Goal: Find contact information: Find contact information

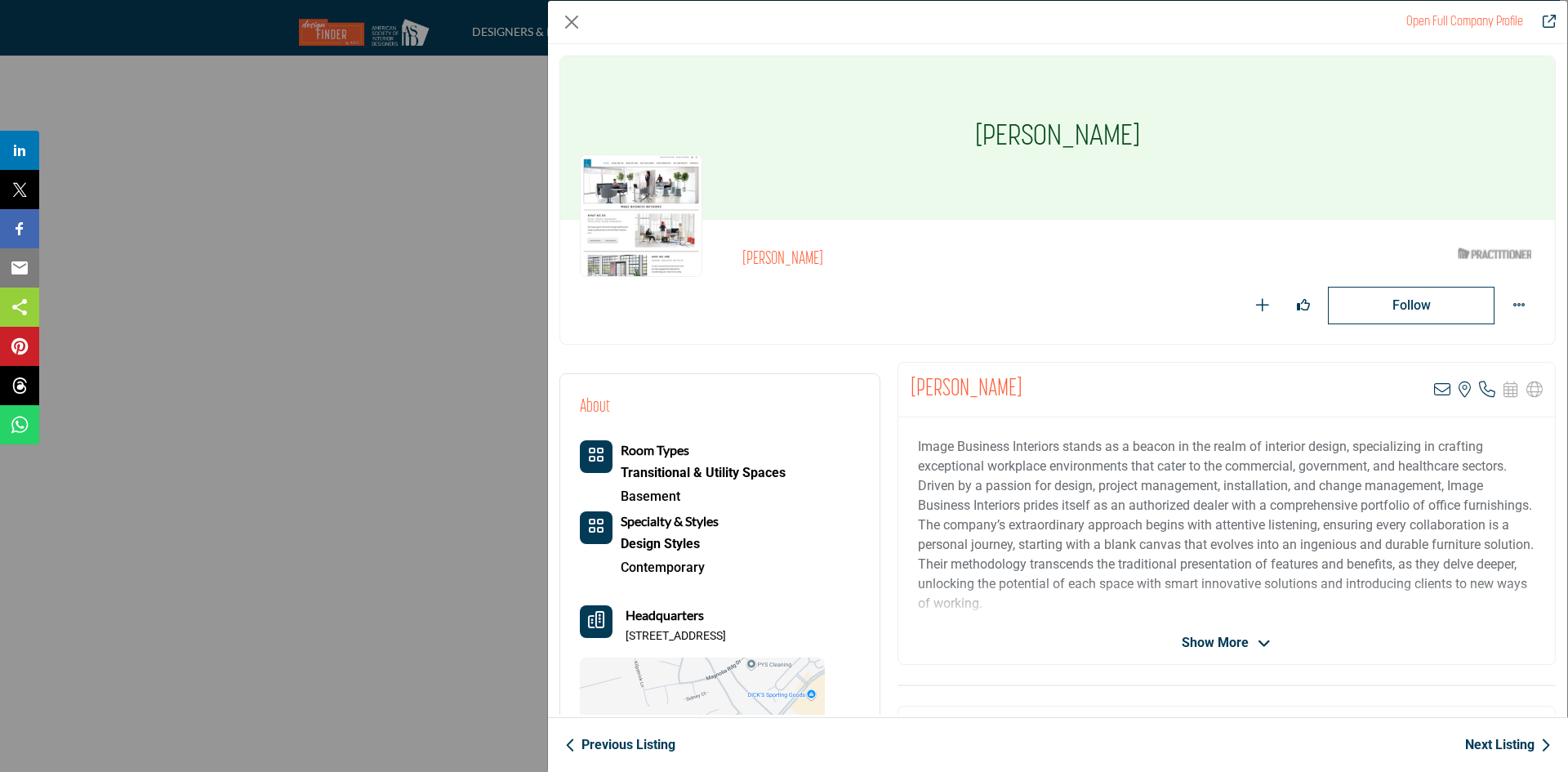
scroll to position [4065, 0]
click at [924, 586] on p "Image Business Interiors stands as a beacon in the realm of interior design, sp…" at bounding box center [1226, 525] width 617 height 177
drag, startPoint x: 629, startPoint y: 634, endPoint x: 801, endPoint y: 647, distance: 172.5
click at [801, 647] on div "Room Types Transitional & Utility Spaces Basement Specialty & Styles Design Sty…" at bounding box center [702, 631] width 245 height 381
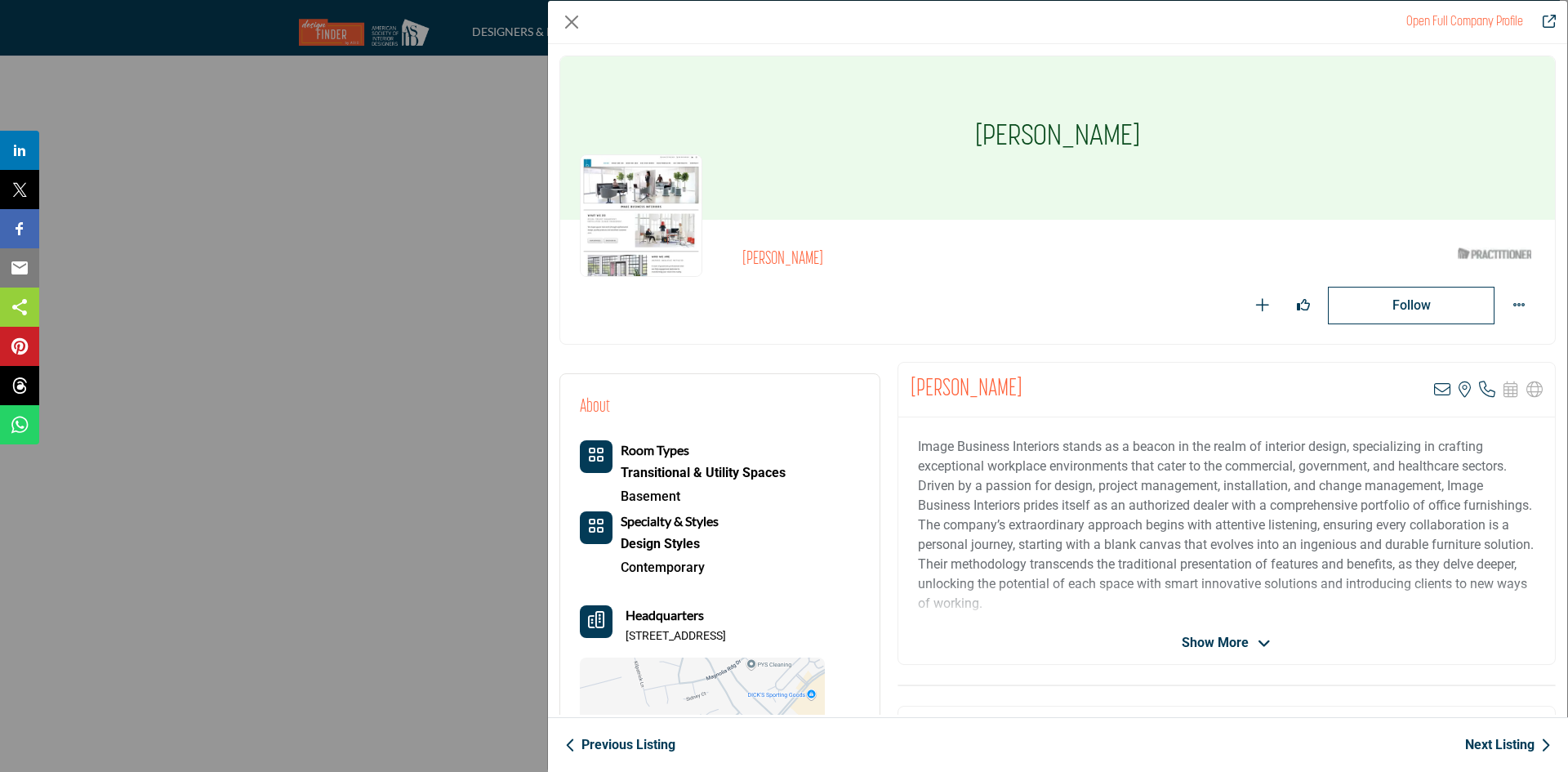
drag, startPoint x: 626, startPoint y: 632, endPoint x: 805, endPoint y: 631, distance: 179.0
click at [726, 631] on p "[STREET_ADDRESS]" at bounding box center [676, 637] width 101 height 16
copy p "[STREET_ADDRESS]"
click at [913, 559] on div "Image Business Interiors stands as a beacon in the realm of interior design, sp…" at bounding box center [1227, 520] width 656 height 204
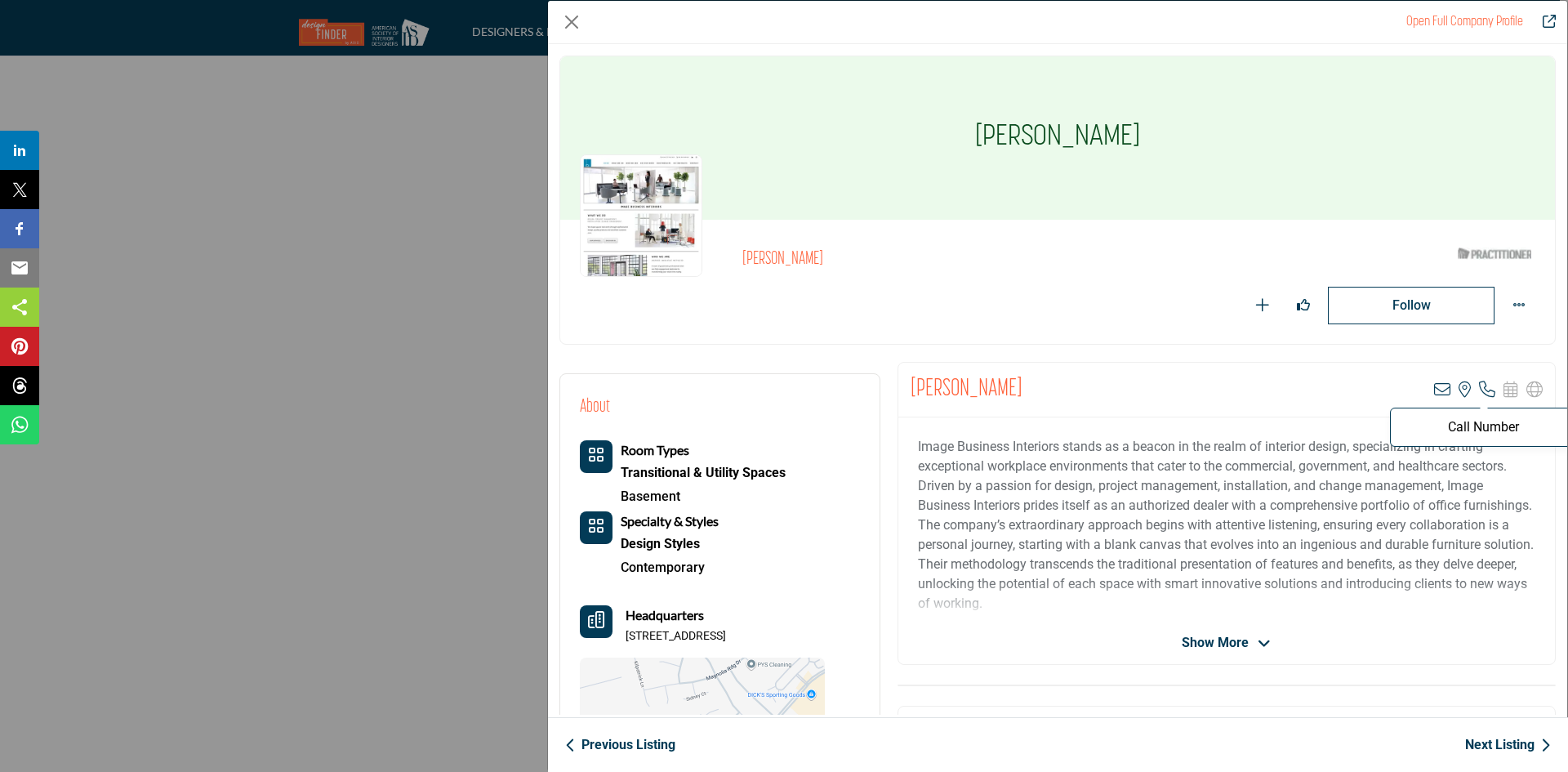
click at [1479, 391] on icon "Company Data Modal" at bounding box center [1488, 390] width 16 height 16
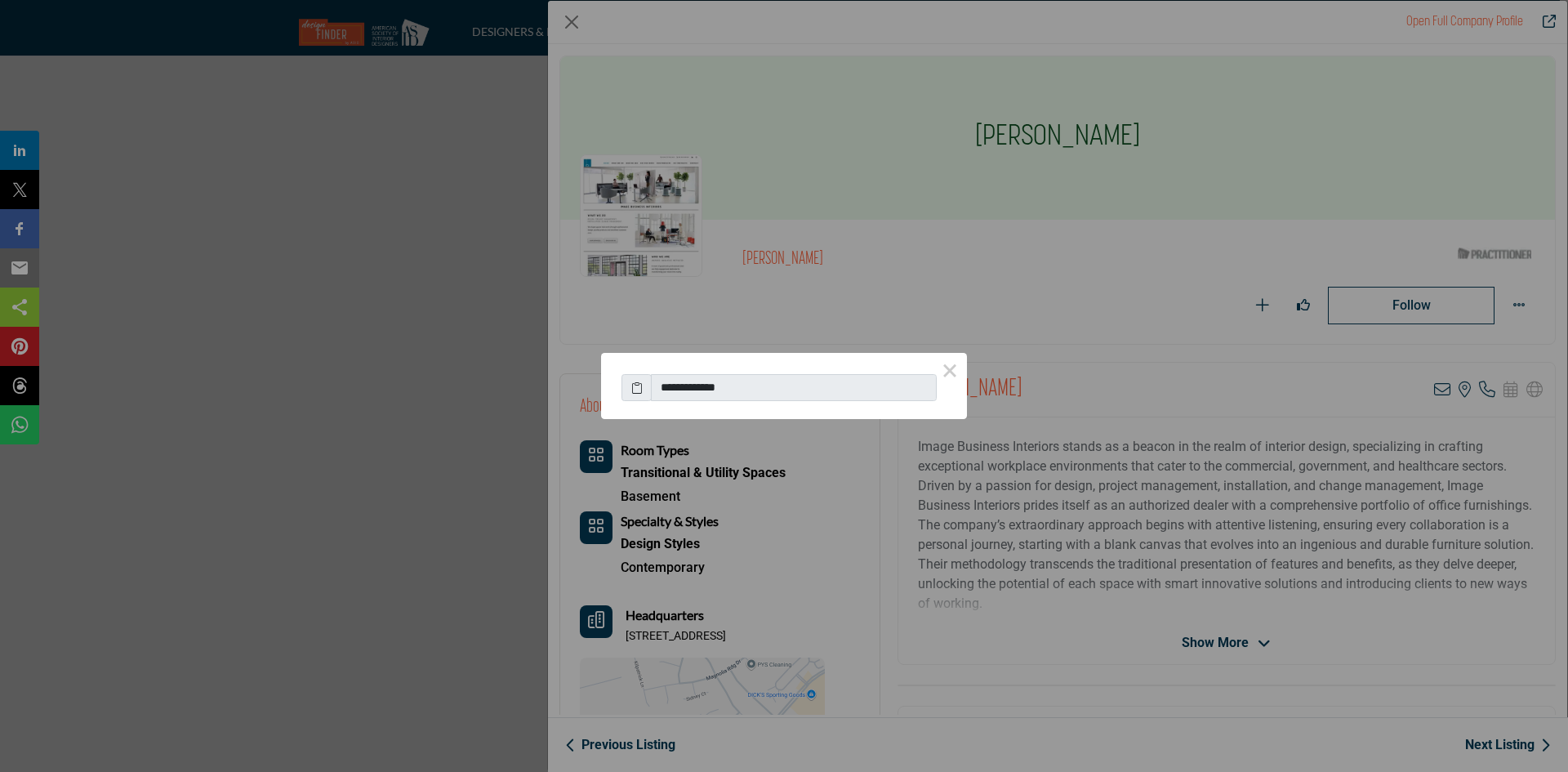
click at [637, 385] on icon at bounding box center [637, 388] width 12 height 17
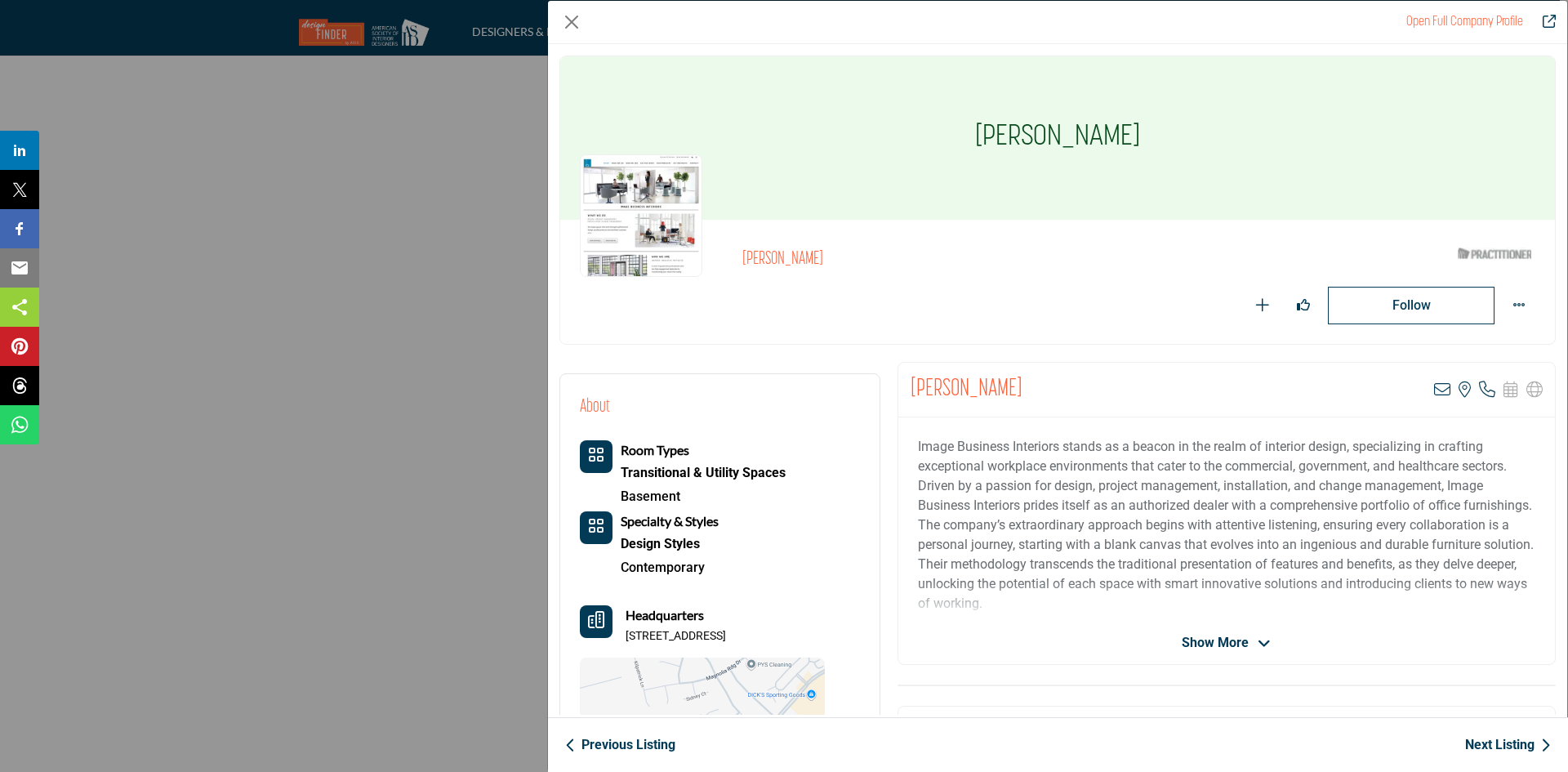
click at [1484, 742] on link "Next Listing" at bounding box center [1509, 745] width 86 height 19
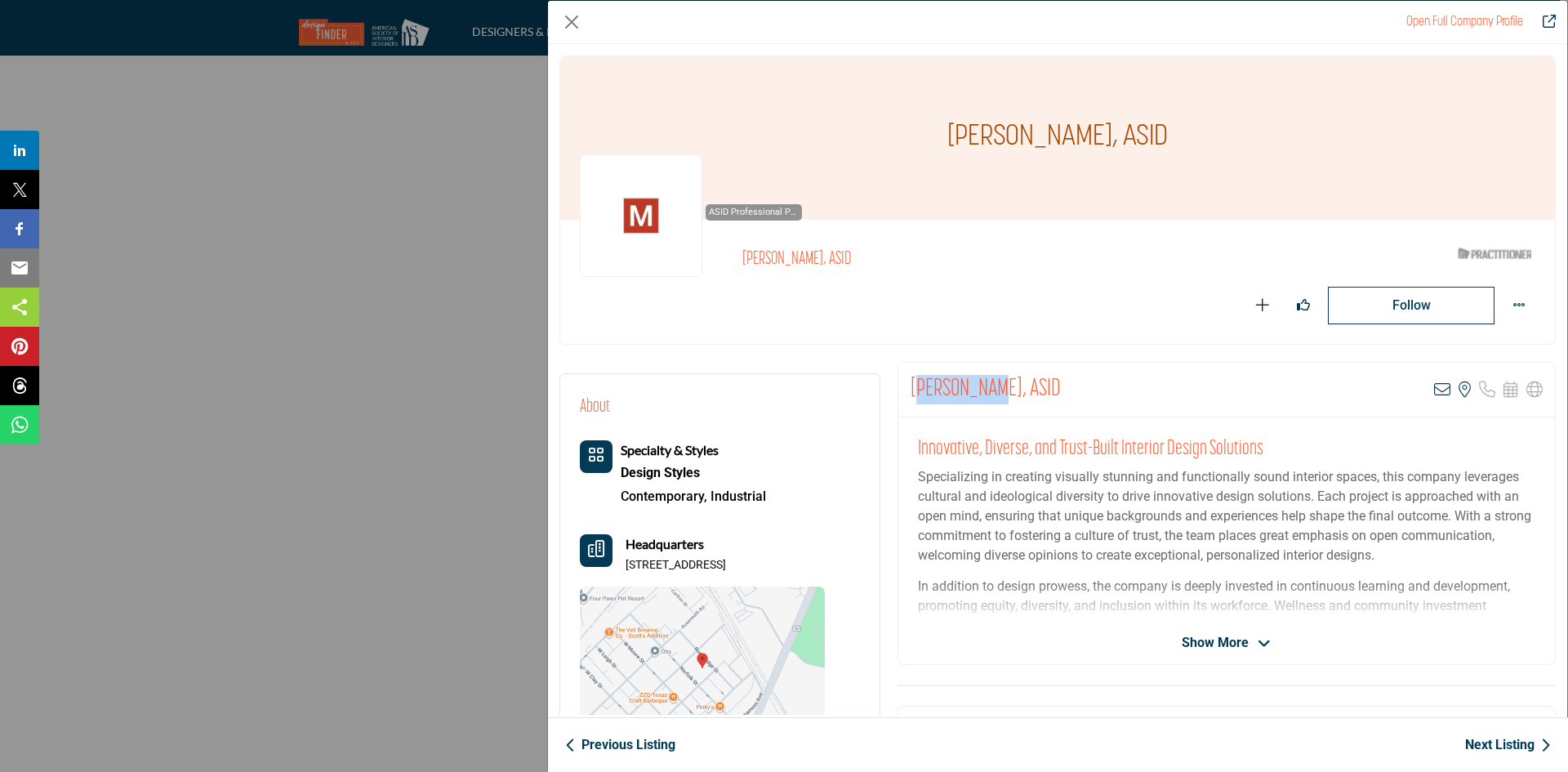
drag, startPoint x: 913, startPoint y: 390, endPoint x: 984, endPoint y: 382, distance: 71.4
click at [984, 382] on h2 "[PERSON_NAME], ASID" at bounding box center [986, 390] width 150 height 29
drag, startPoint x: 901, startPoint y: 385, endPoint x: 986, endPoint y: 387, distance: 85.0
click at [986, 387] on div "[PERSON_NAME], ASID View email address of this listing View the location of thi…" at bounding box center [1227, 391] width 656 height 55
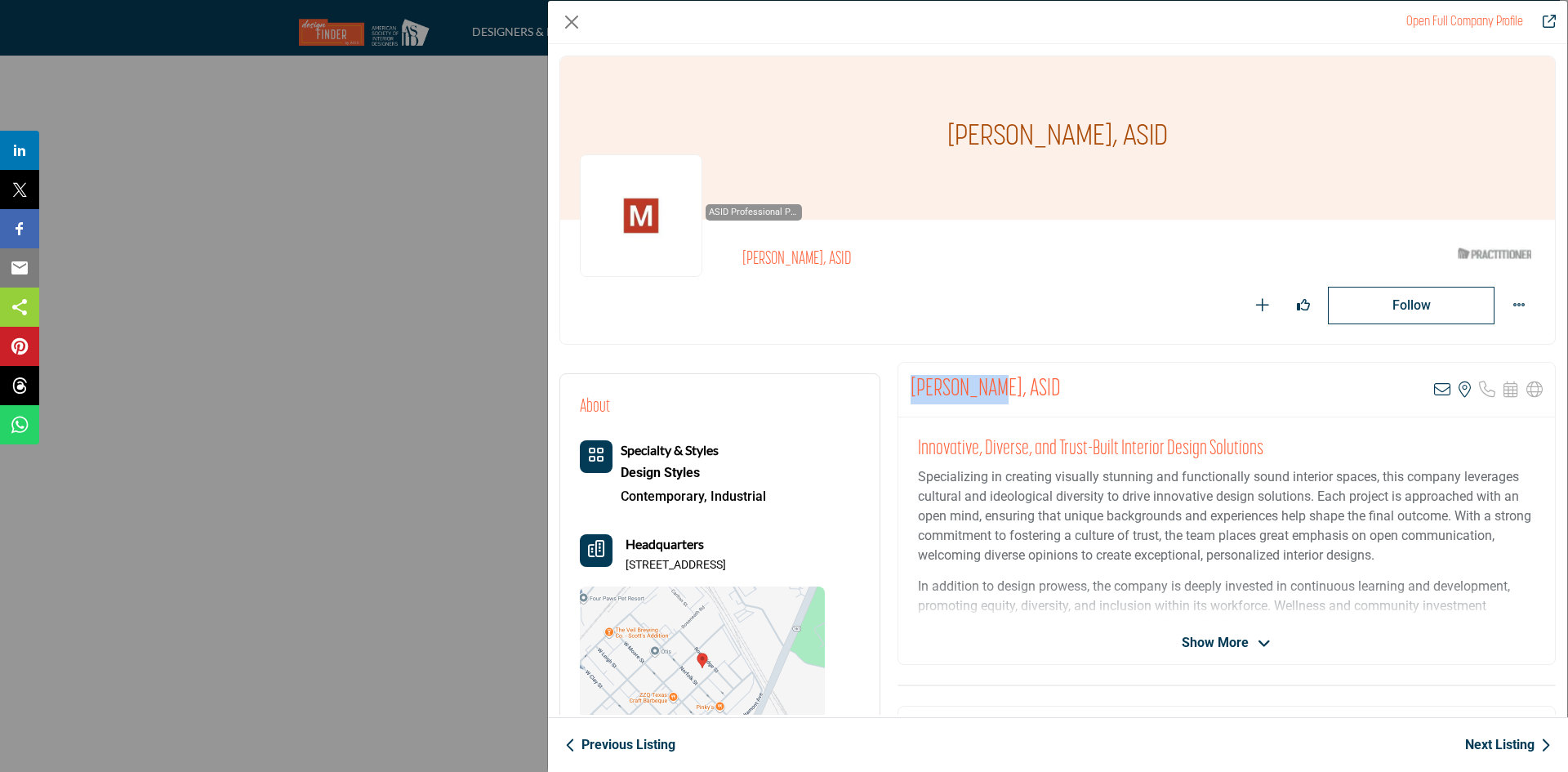
copy h2 "[PERSON_NAME]"
drag, startPoint x: 650, startPoint y: 559, endPoint x: 771, endPoint y: 558, distance: 121.0
click at [726, 558] on p "[STREET_ADDRESS]" at bounding box center [676, 565] width 101 height 16
click at [726, 563] on p "[STREET_ADDRESS]" at bounding box center [676, 565] width 101 height 16
drag, startPoint x: 627, startPoint y: 564, endPoint x: 769, endPoint y: 563, distance: 142.0
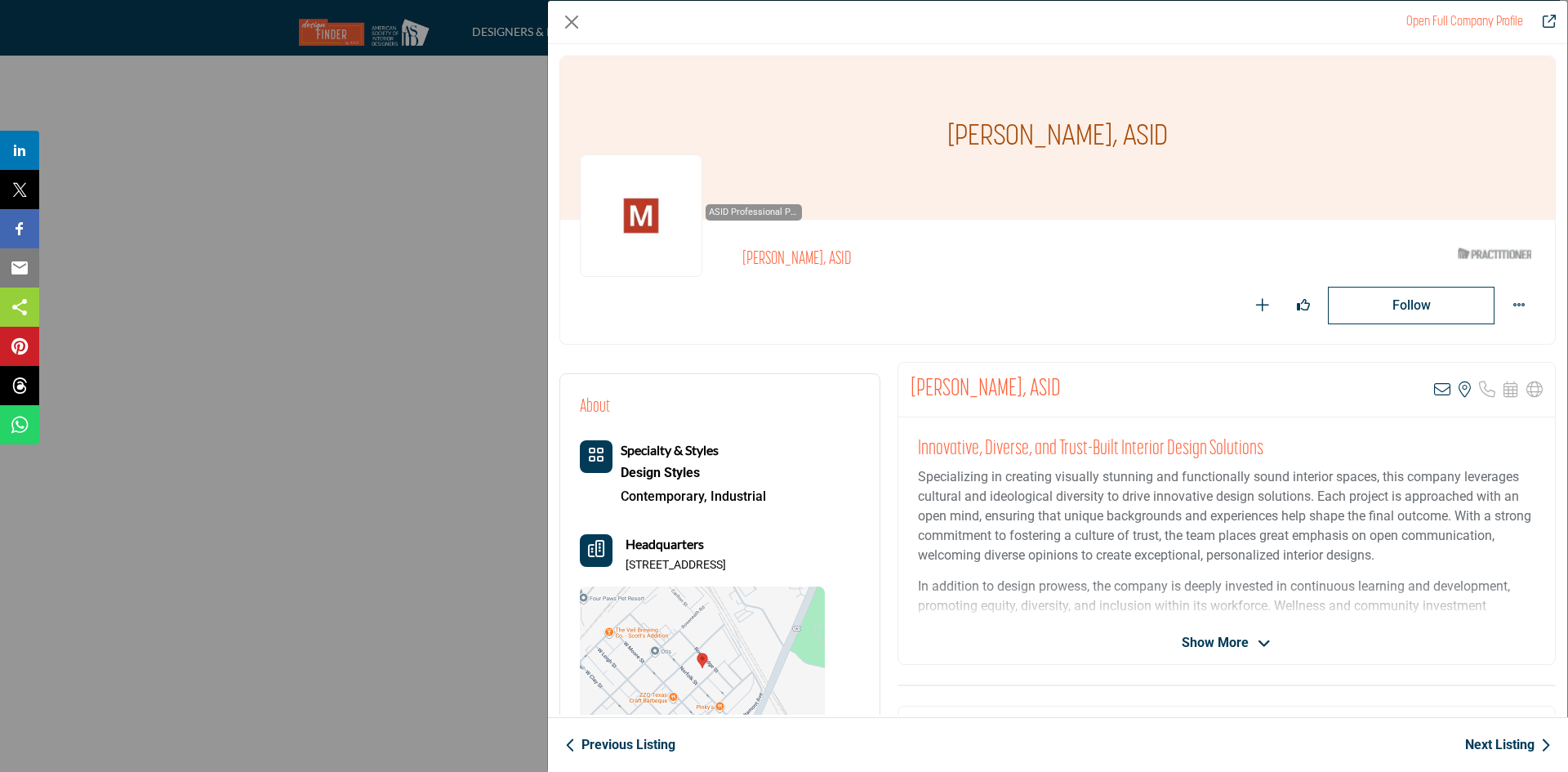
click at [726, 563] on p "[STREET_ADDRESS]" at bounding box center [676, 565] width 101 height 16
copy p "[STREET_ADDRESS]"
click at [777, 494] on div "Specialty & Styles Design Styles Contemporary, Industrial" at bounding box center [702, 475] width 245 height 68
click at [1435, 392] on icon "Company Data Modal" at bounding box center [1443, 390] width 16 height 16
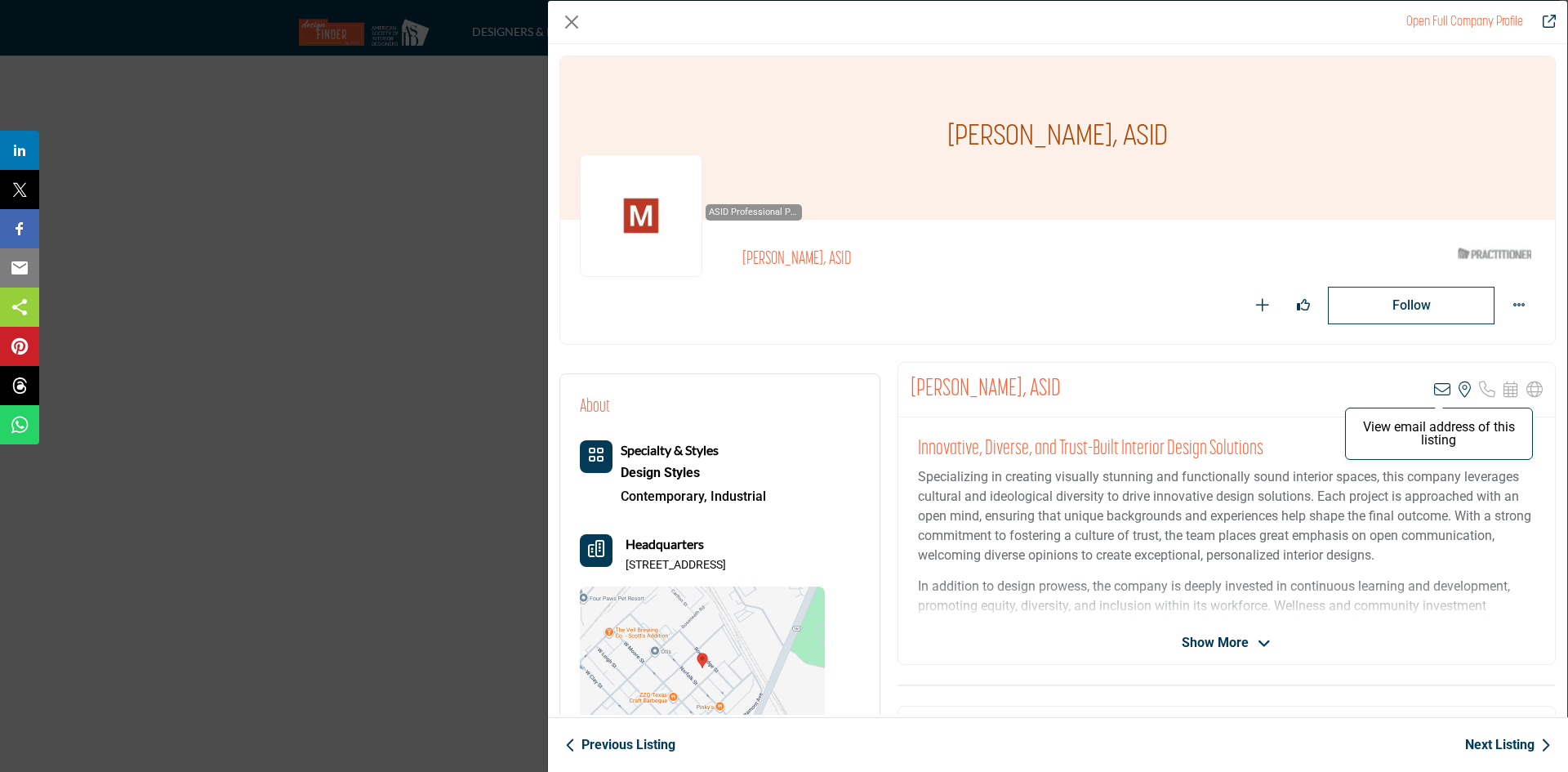
click at [1435, 389] on icon "Company Data Modal" at bounding box center [1443, 390] width 16 height 16
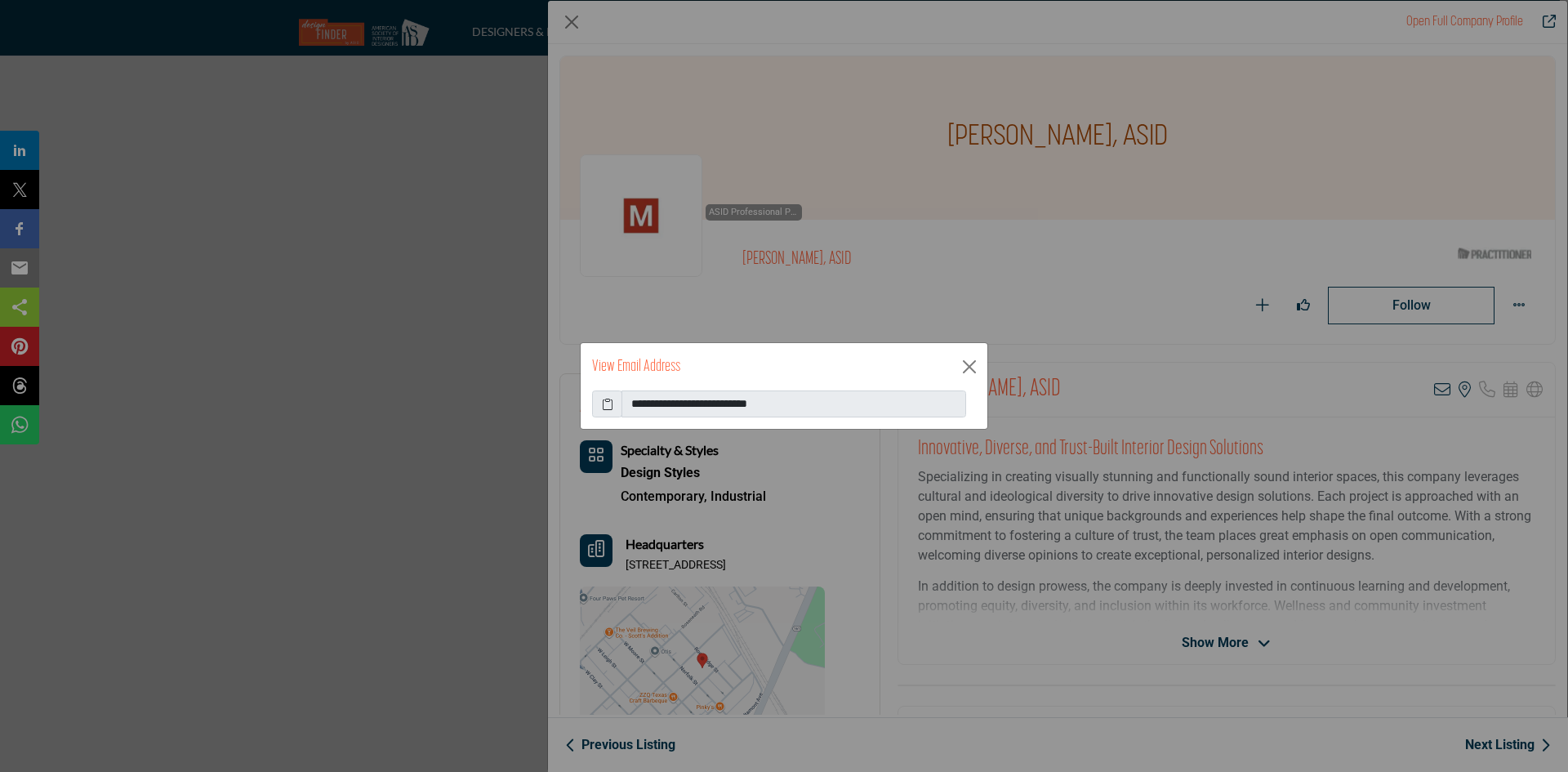
click at [607, 405] on icon at bounding box center [607, 403] width 12 height 17
click at [974, 369] on button "Close" at bounding box center [969, 367] width 25 height 25
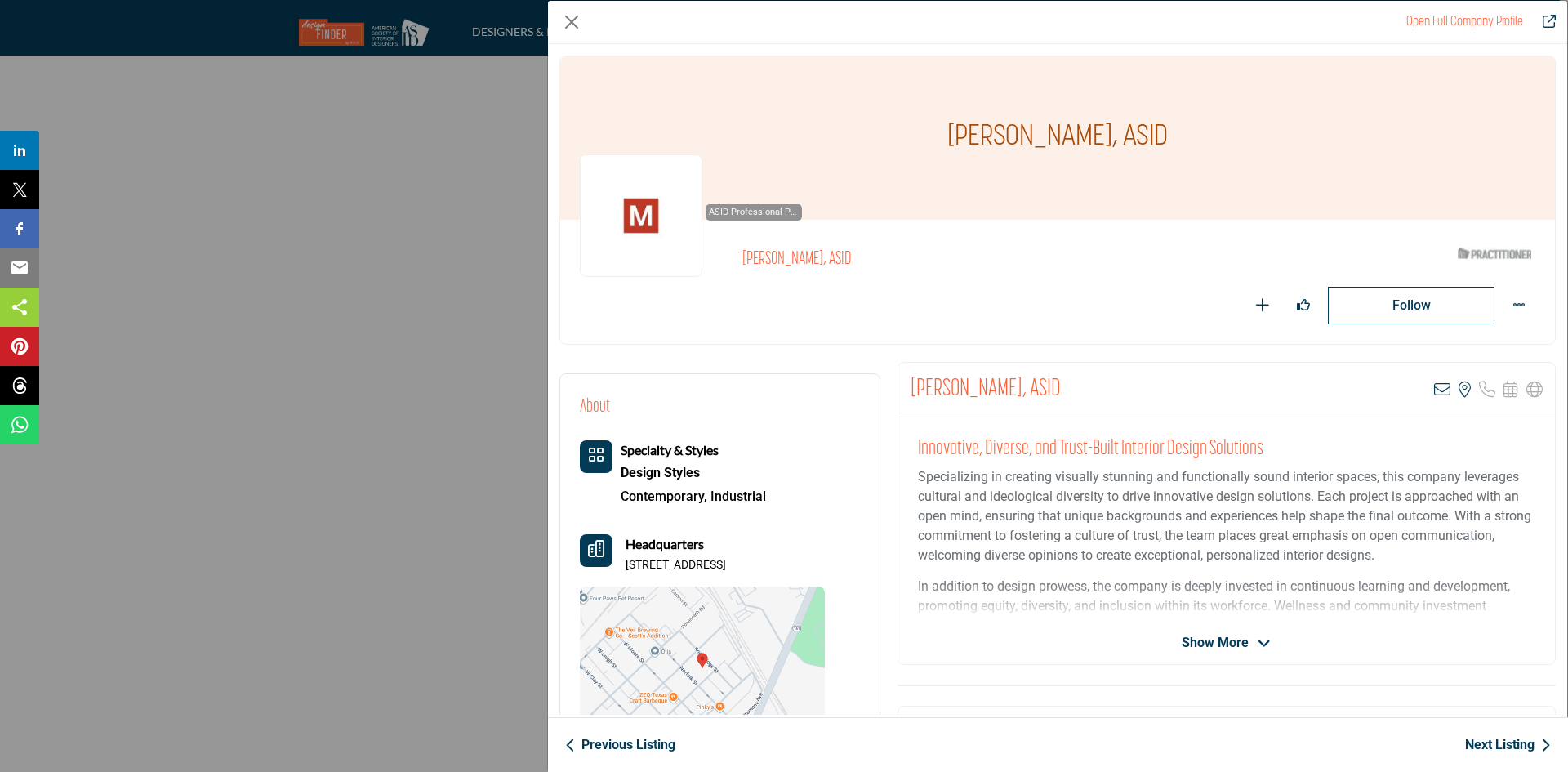
click at [1486, 746] on link "Next Listing" at bounding box center [1509, 745] width 86 height 19
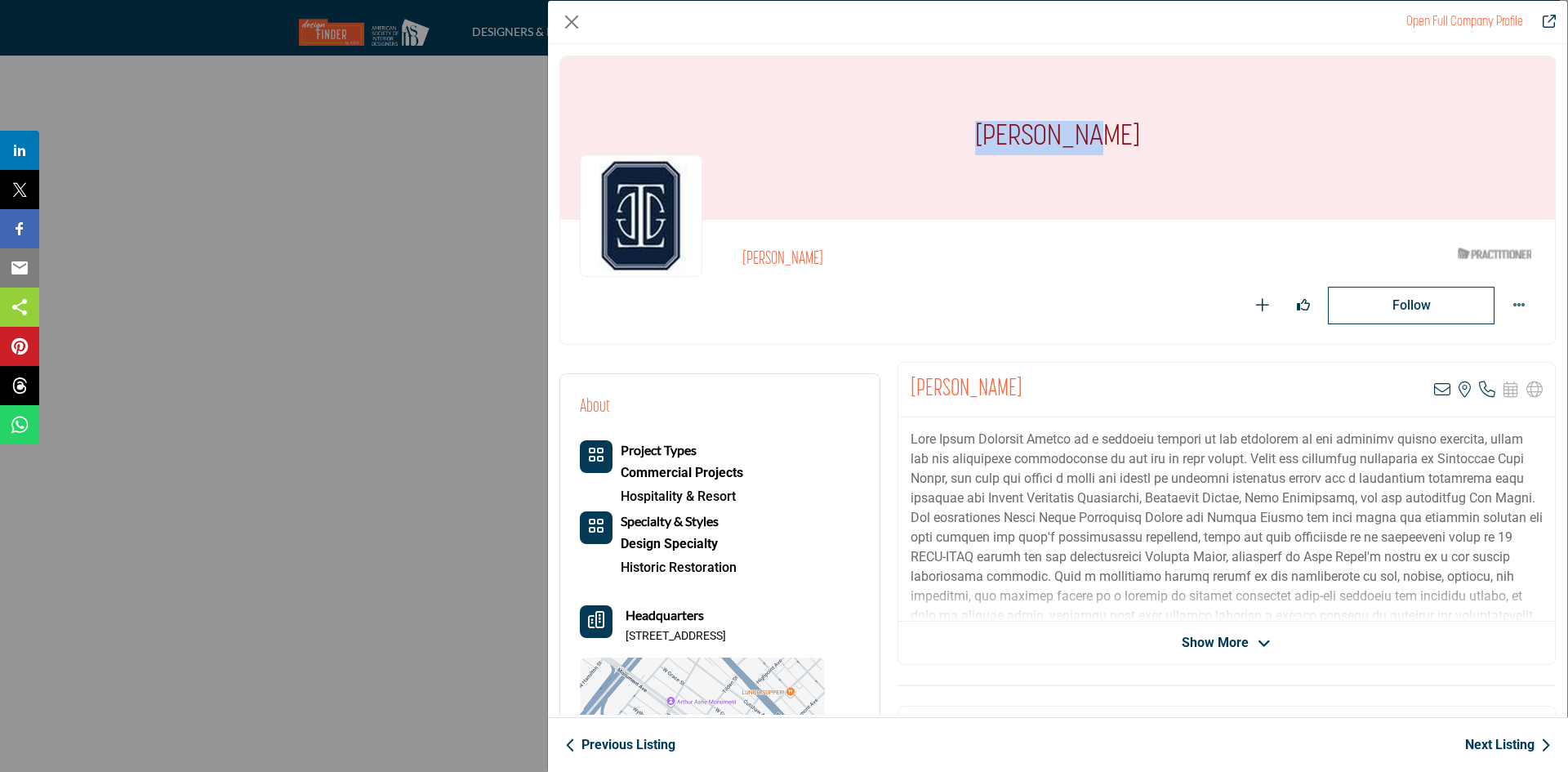
drag, startPoint x: 985, startPoint y: 132, endPoint x: 1123, endPoint y: 115, distance: 139.0
click at [1123, 115] on div "[PERSON_NAME]" at bounding box center [1058, 138] width 995 height 164
copy h1 "[PERSON_NAME]"
drag, startPoint x: 909, startPoint y: 440, endPoint x: 1061, endPoint y: 433, distance: 152.2
click at [1061, 433] on p "Company Data Modal" at bounding box center [1227, 528] width 633 height 196
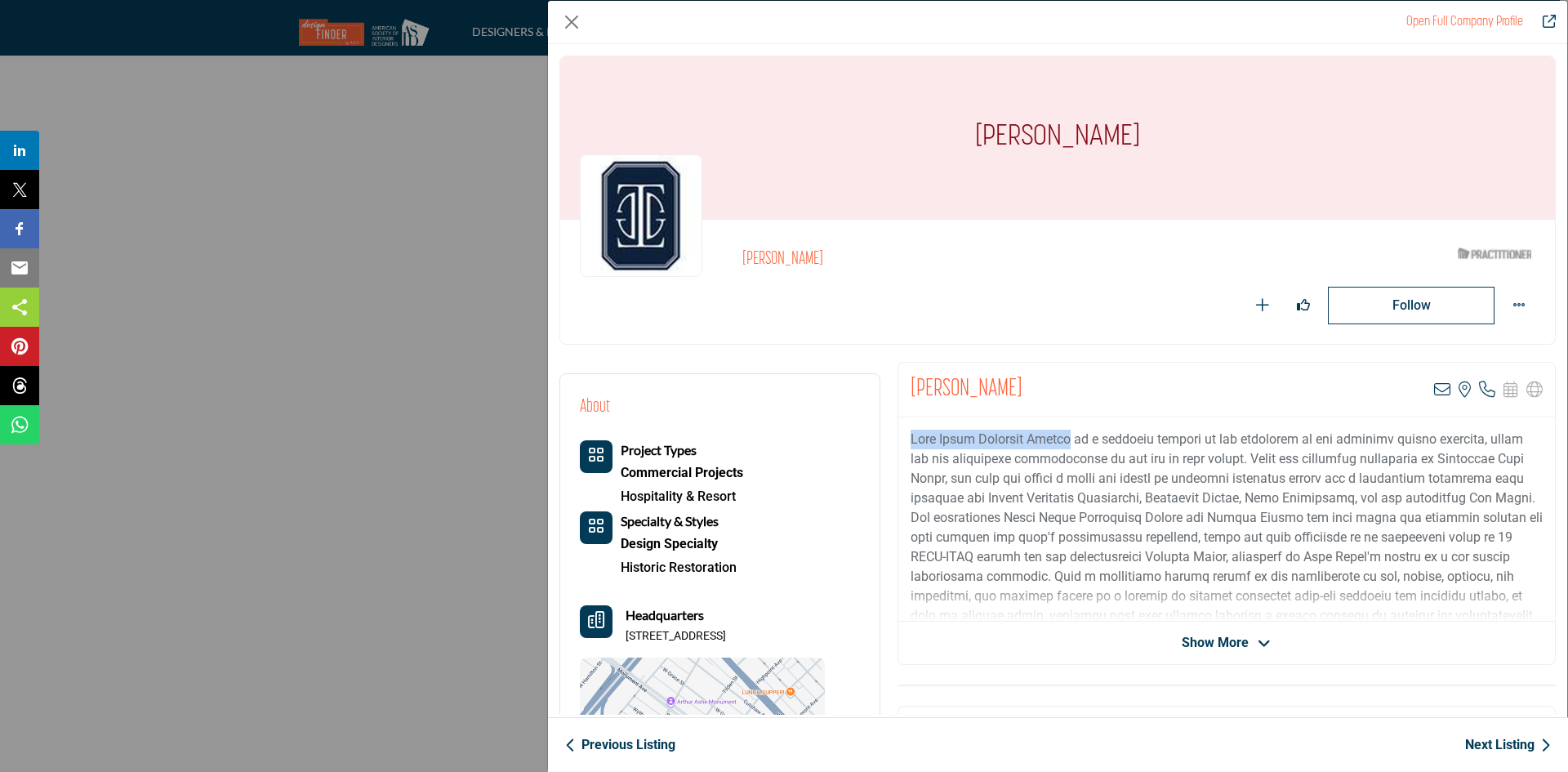
copy p "[PERSON_NAME] Interior Design"
click at [1438, 388] on icon "Company Data Modal" at bounding box center [1443, 390] width 16 height 16
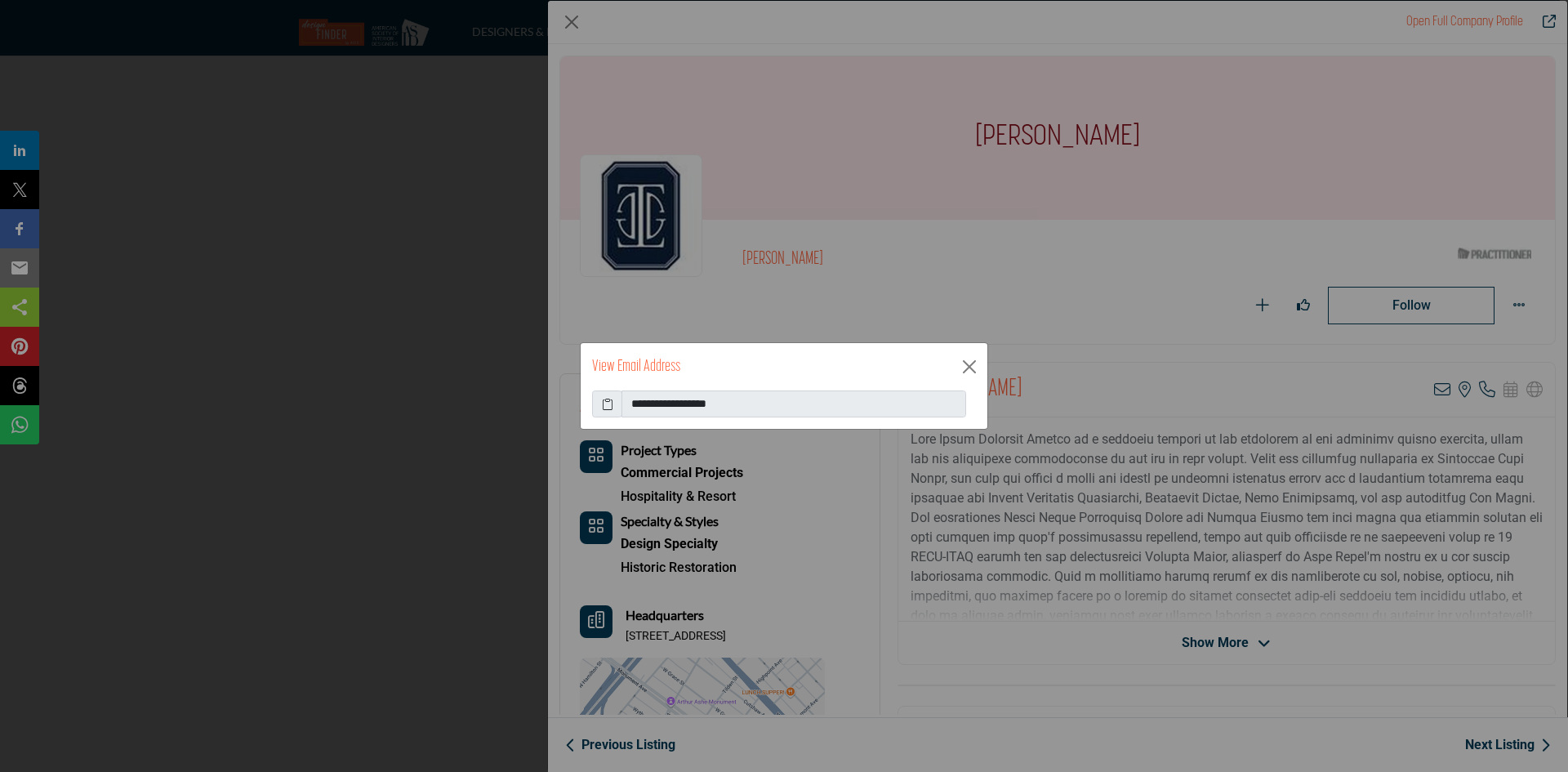
click at [616, 407] on span at bounding box center [607, 404] width 30 height 27
click at [611, 404] on icon at bounding box center [607, 403] width 12 height 17
click at [972, 361] on button "Close" at bounding box center [969, 367] width 25 height 25
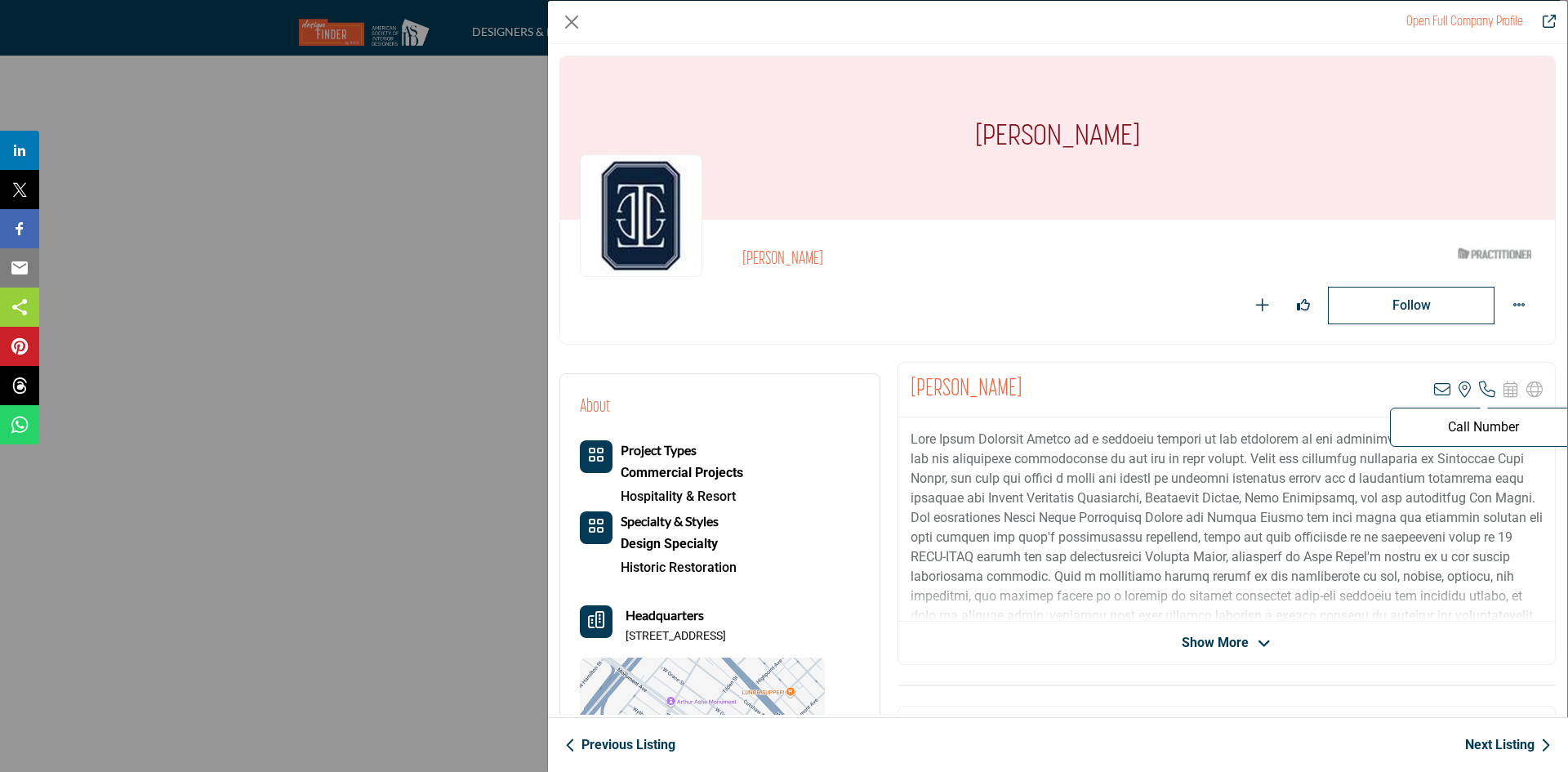
click at [1484, 387] on icon "Company Data Modal" at bounding box center [1488, 390] width 16 height 16
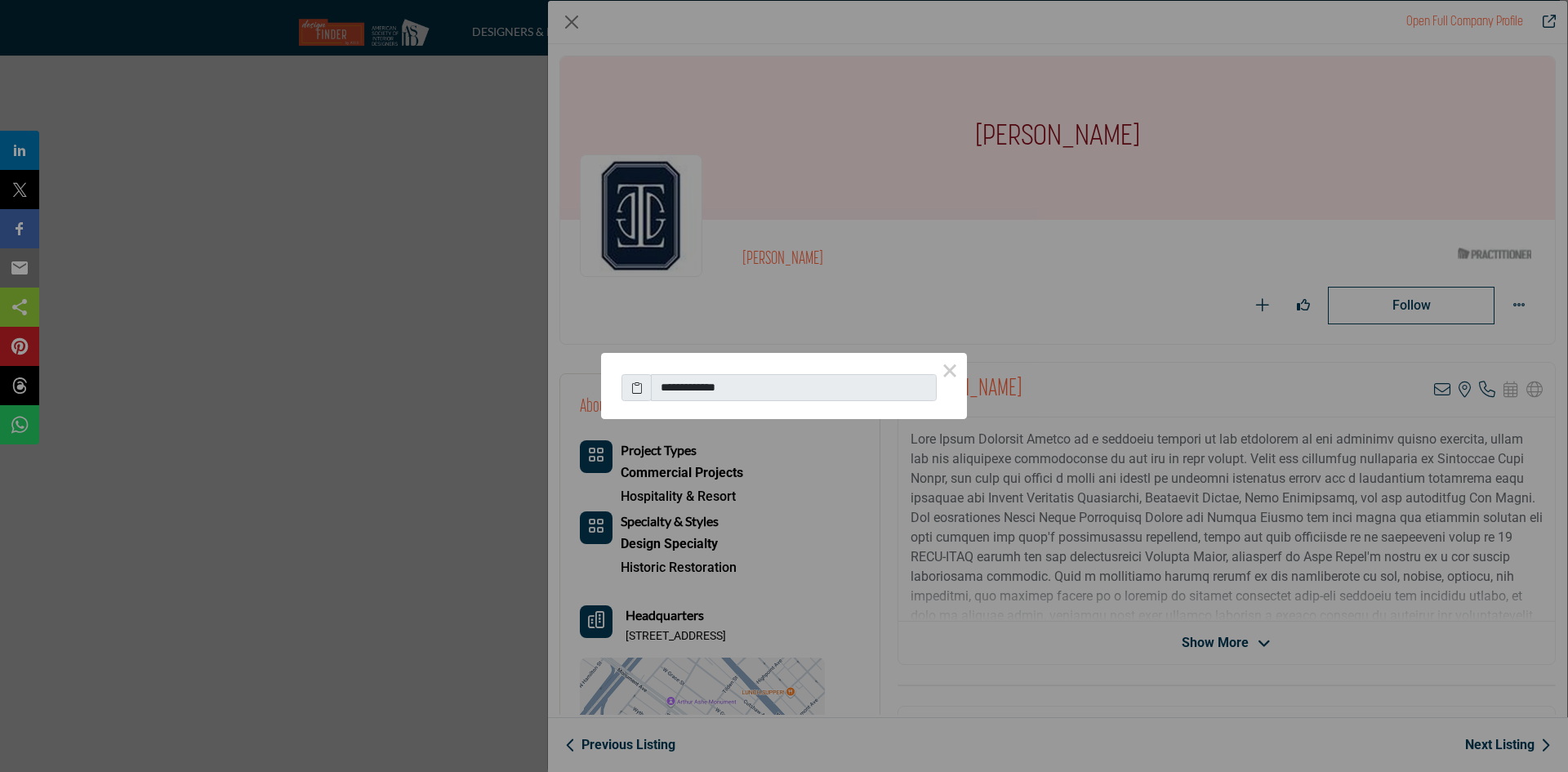
click at [631, 378] on span at bounding box center [636, 388] width 30 height 27
click at [633, 385] on icon at bounding box center [637, 388] width 12 height 17
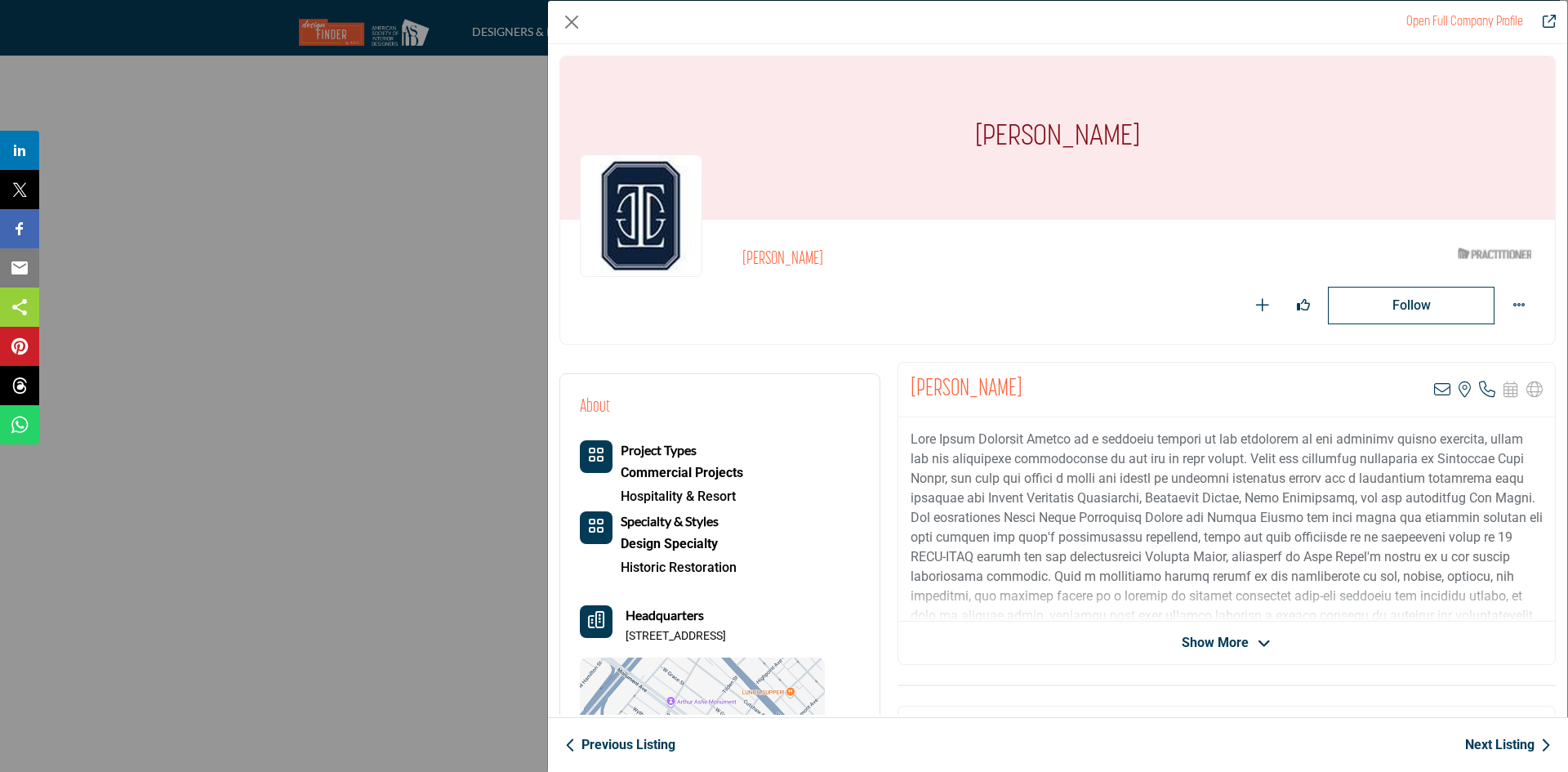
drag, startPoint x: 625, startPoint y: 638, endPoint x: 821, endPoint y: 640, distance: 196.0
click at [821, 640] on div "Headquarters [STREET_ADDRESS]" at bounding box center [702, 625] width 245 height 39
copy p "[STREET_ADDRESS]"
click at [1477, 737] on link "Next Listing" at bounding box center [1509, 745] width 86 height 19
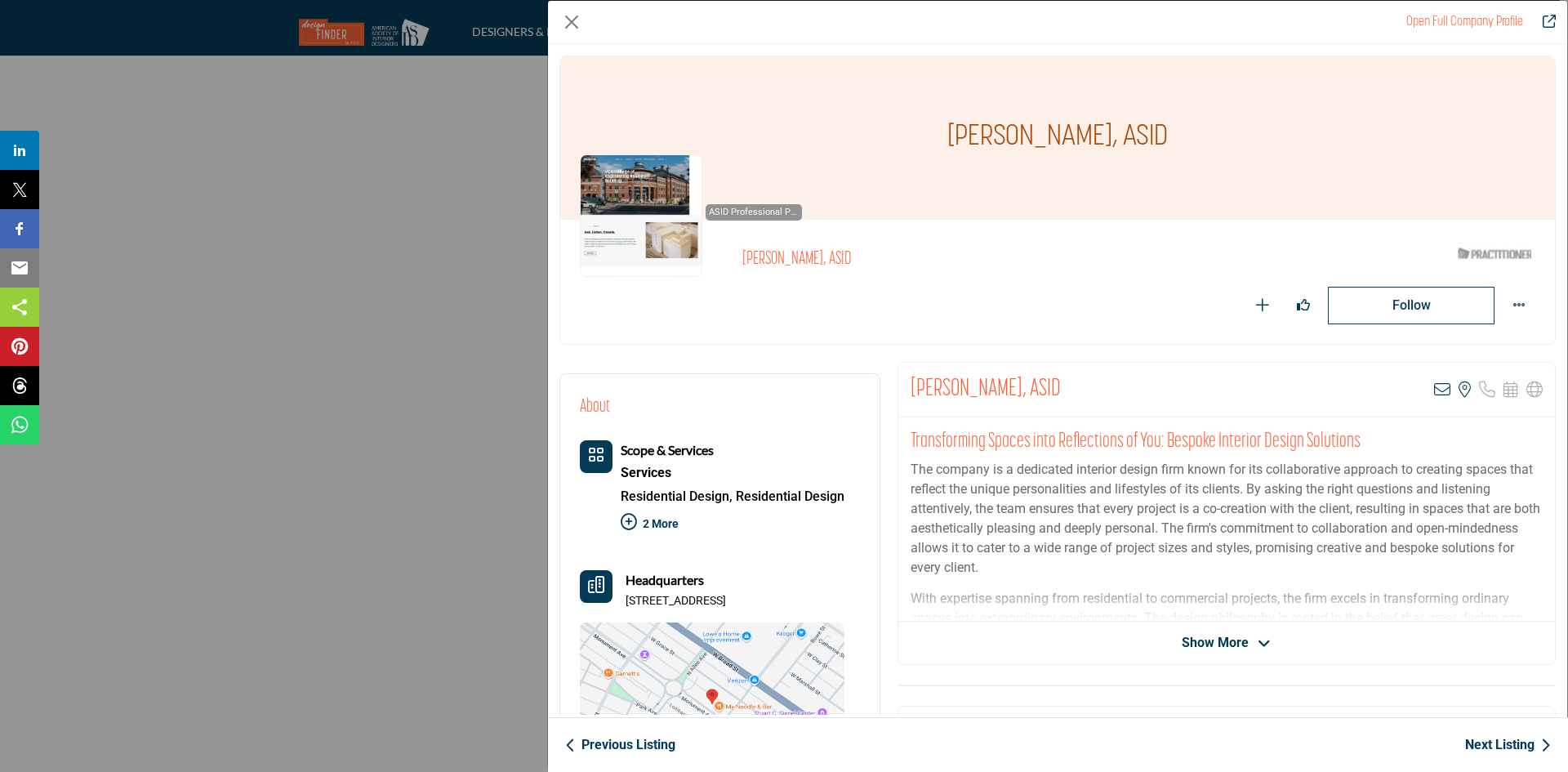
click at [1246, 563] on p "The company is a dedicated interior design firm known for its collaborative app…" at bounding box center [1227, 519] width 633 height 118
drag, startPoint x: 907, startPoint y: 389, endPoint x: 1063, endPoint y: 393, distance: 156.1
click at [1063, 393] on div "[PERSON_NAME], ASID View email address of this listing View the location of thi…" at bounding box center [1227, 391] width 656 height 55
copy h2 "[PERSON_NAME], ASID"
click at [1063, 393] on div "[PERSON_NAME], ASID View email address of this listing View the location of thi…" at bounding box center [1227, 391] width 656 height 55
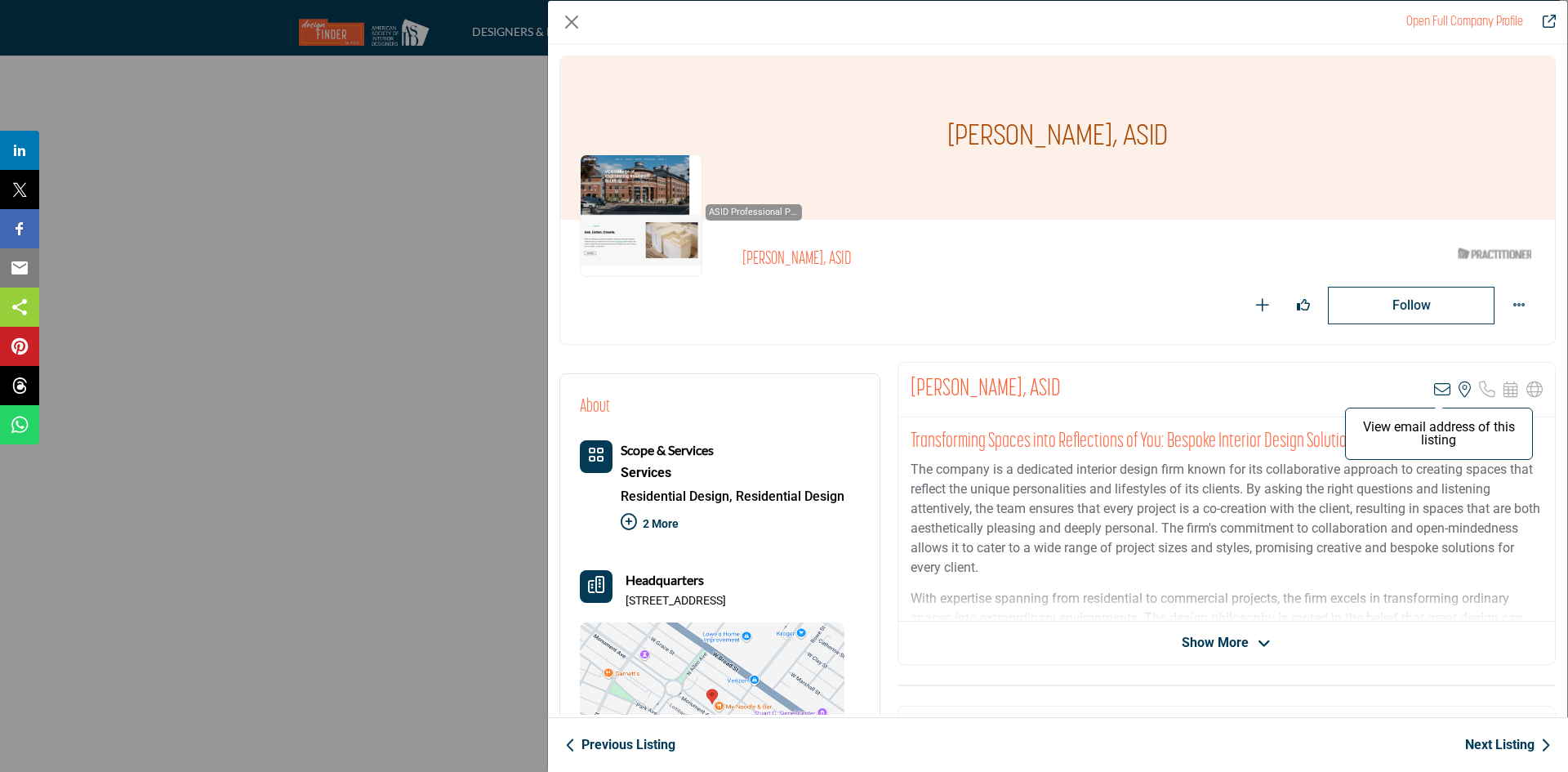
click at [1435, 388] on icon "Company Data Modal" at bounding box center [1443, 390] width 16 height 16
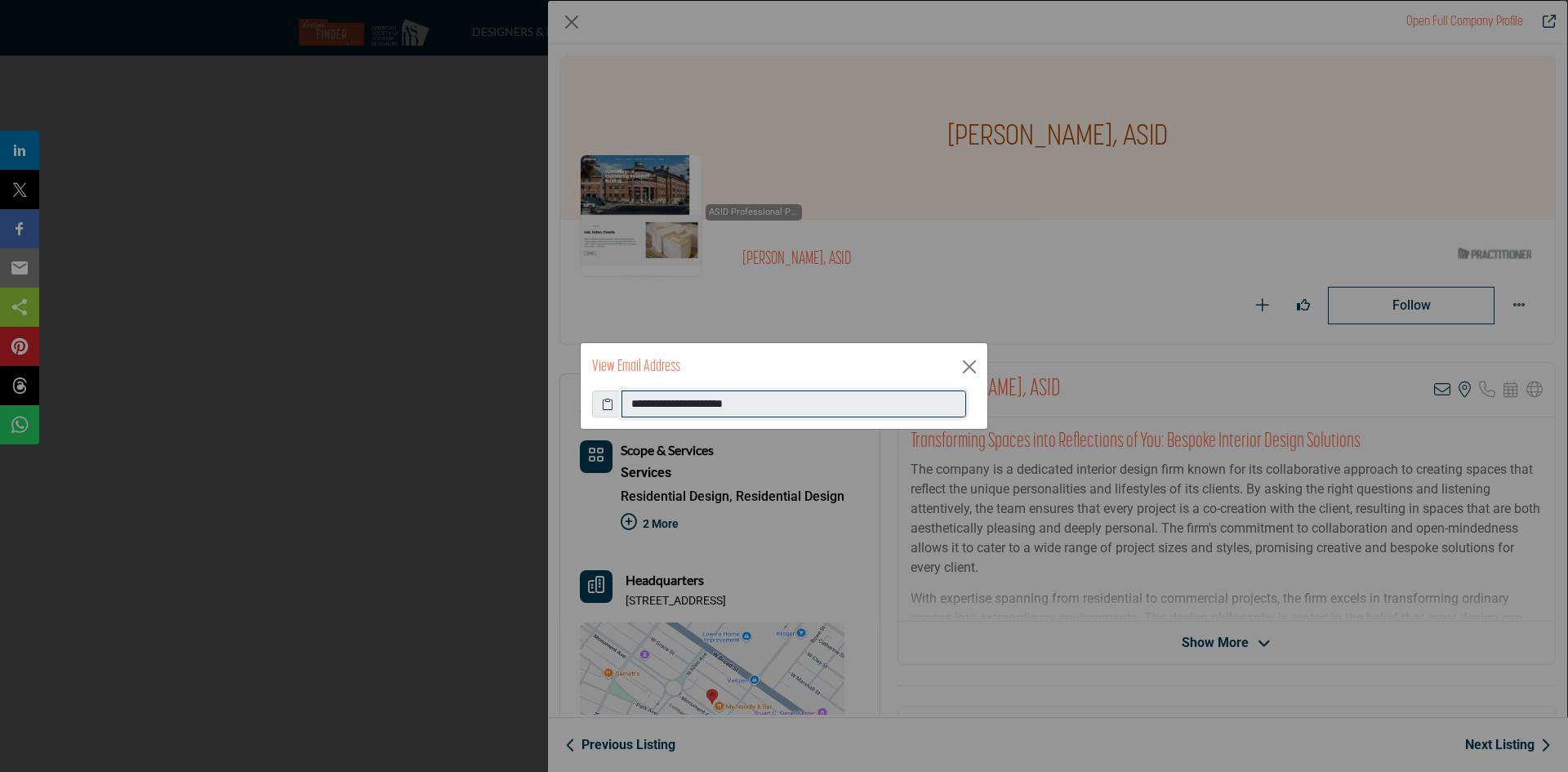
drag, startPoint x: 796, startPoint y: 404, endPoint x: 606, endPoint y: 431, distance: 191.9
click at [606, 431] on div "**********" at bounding box center [784, 386] width 1568 height 772
click at [974, 359] on button "Close" at bounding box center [969, 367] width 25 height 25
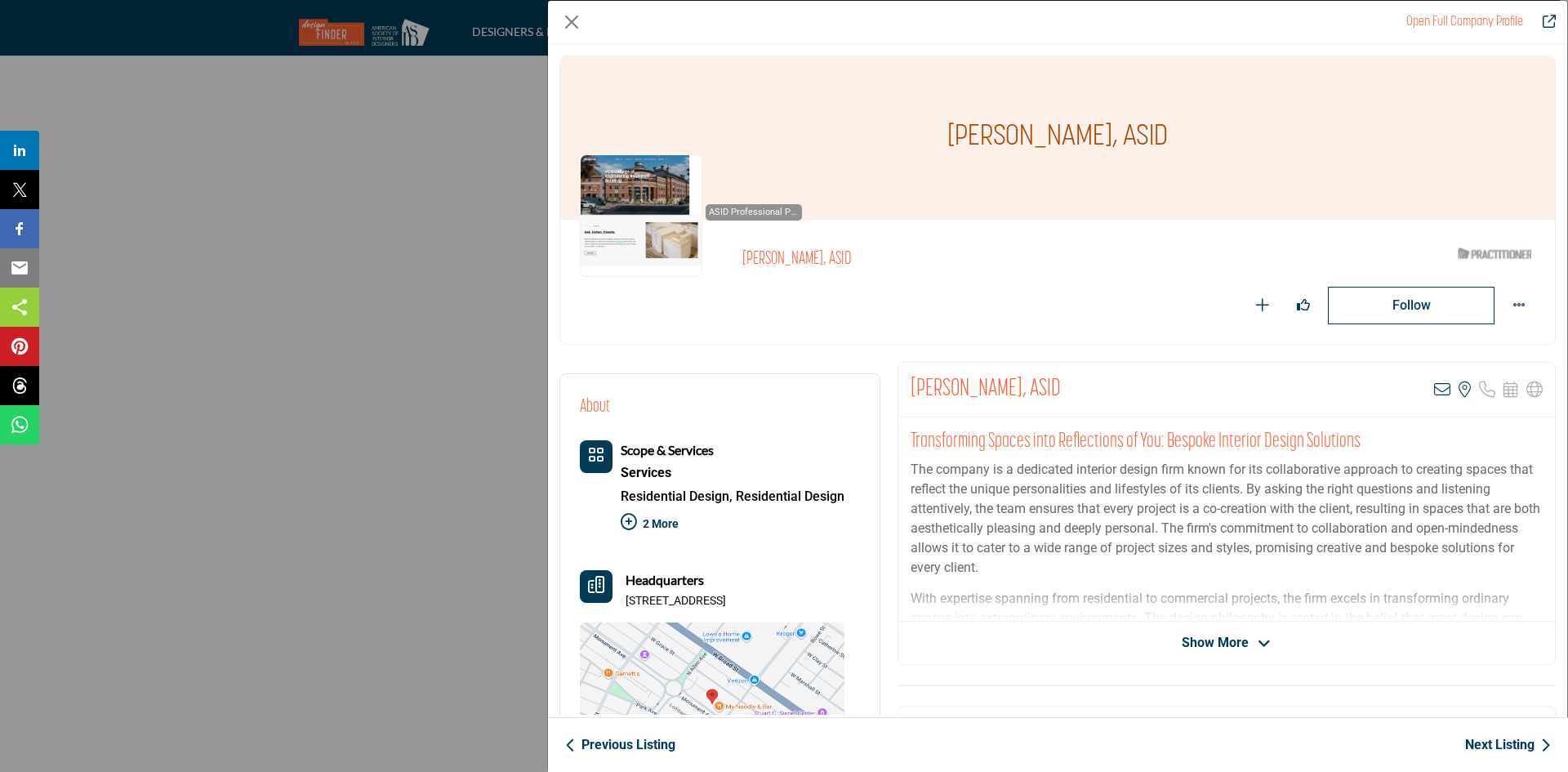
drag, startPoint x: 636, startPoint y: 600, endPoint x: 664, endPoint y: 608, distance: 29.1
click at [664, 608] on p "[STREET_ADDRESS]" at bounding box center [676, 602] width 101 height 16
drag, startPoint x: 627, startPoint y: 596, endPoint x: 656, endPoint y: 613, distance: 33.6
click at [656, 610] on p "[STREET_ADDRESS]" at bounding box center [676, 602] width 101 height 16
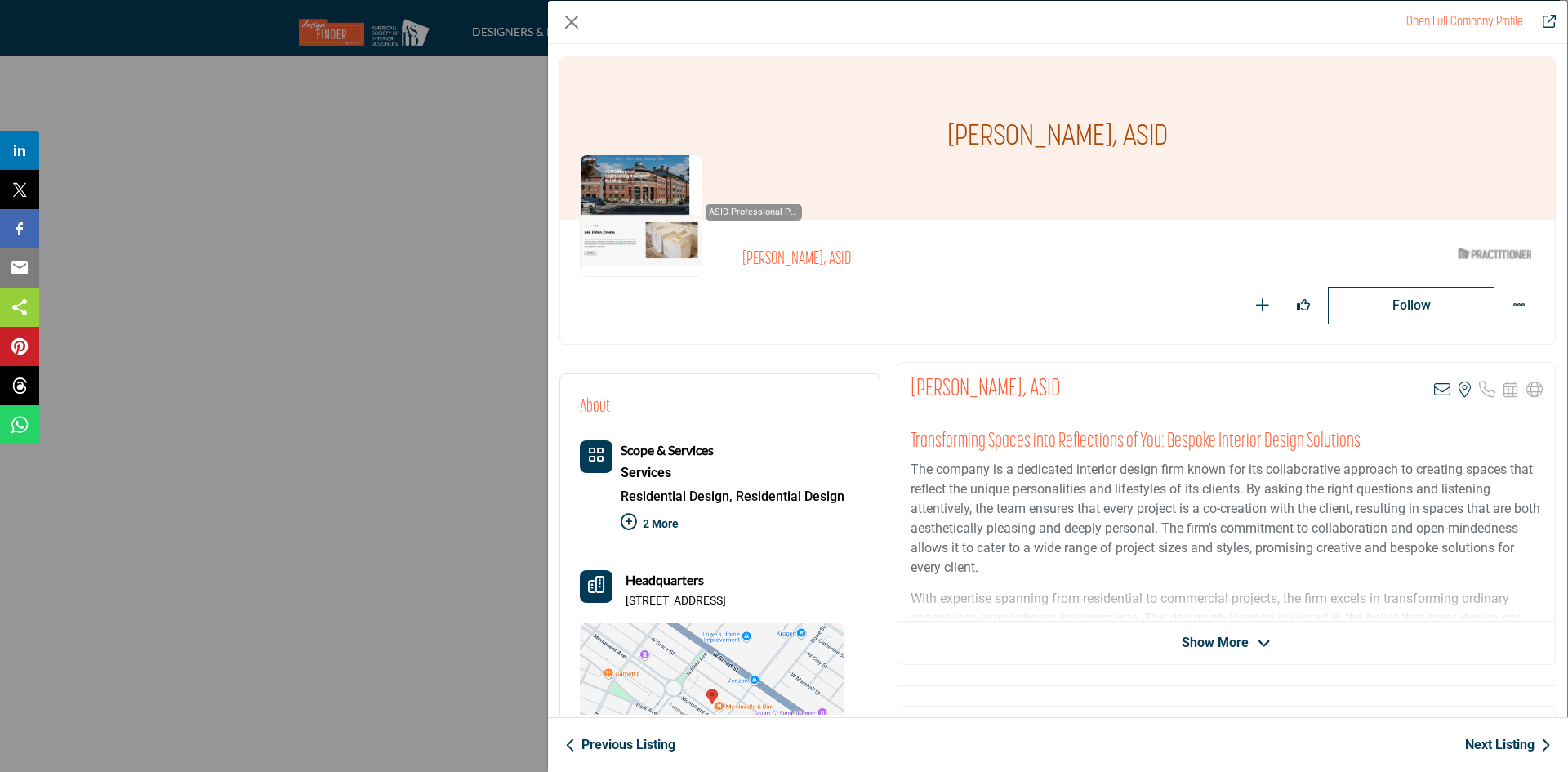
copy p "[STREET_ADDRESS]"
click at [1527, 745] on link "Next Listing" at bounding box center [1509, 745] width 86 height 19
